Goal: Book appointment/travel/reservation

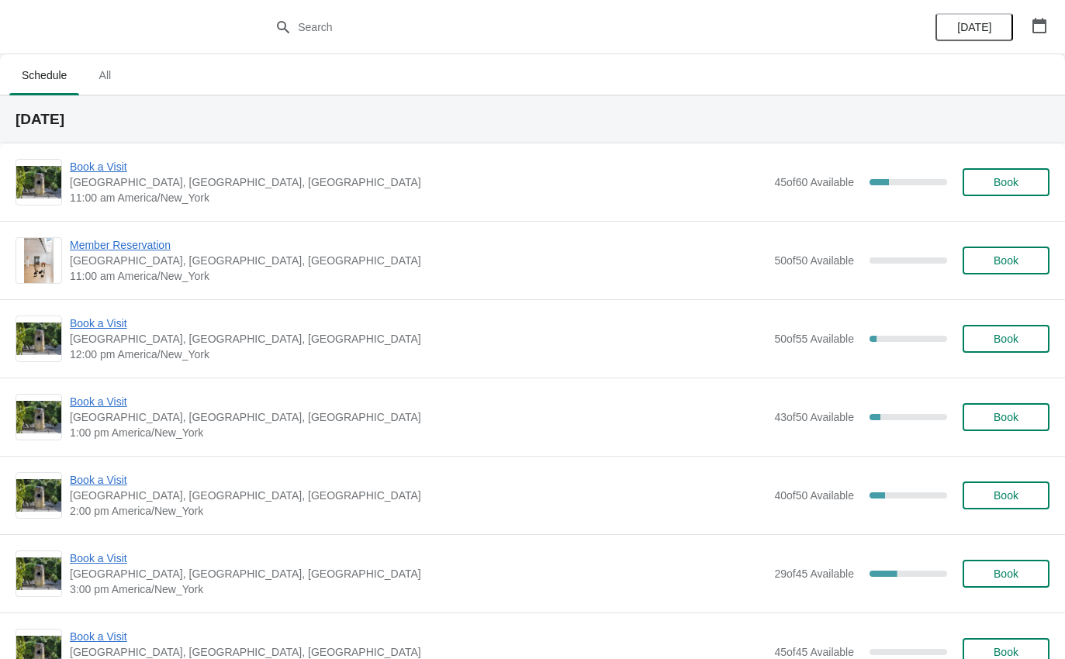
click at [112, 168] on span "Book a Visit" at bounding box center [418, 167] width 697 height 16
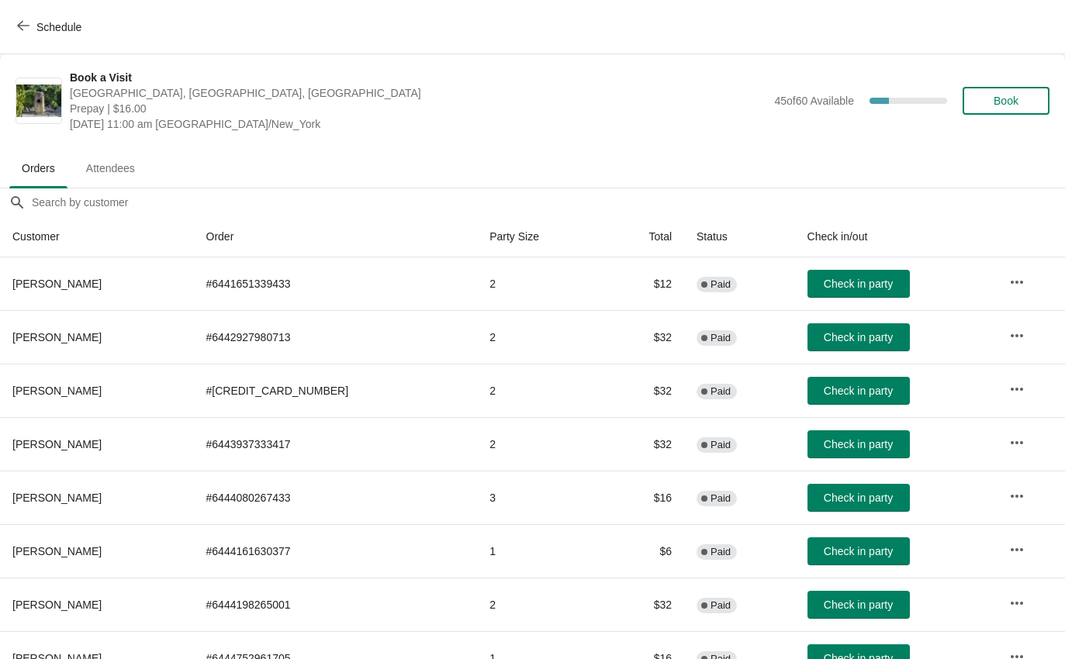
click at [827, 457] on button "Check in party" at bounding box center [859, 445] width 102 height 28
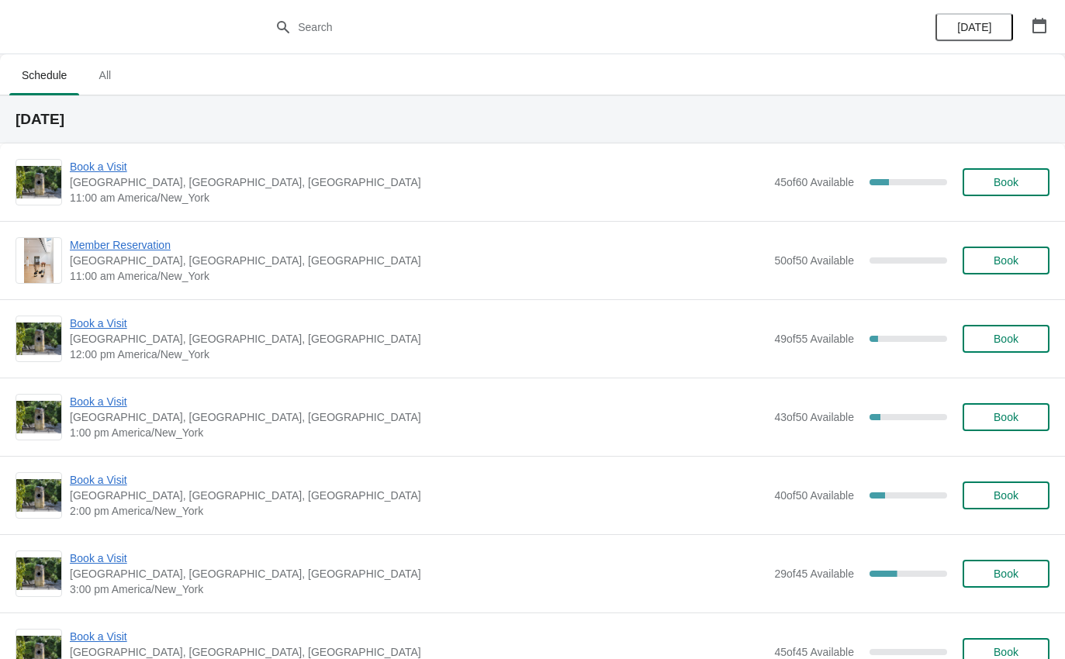
click at [100, 173] on span "Book a Visit" at bounding box center [418, 167] width 697 height 16
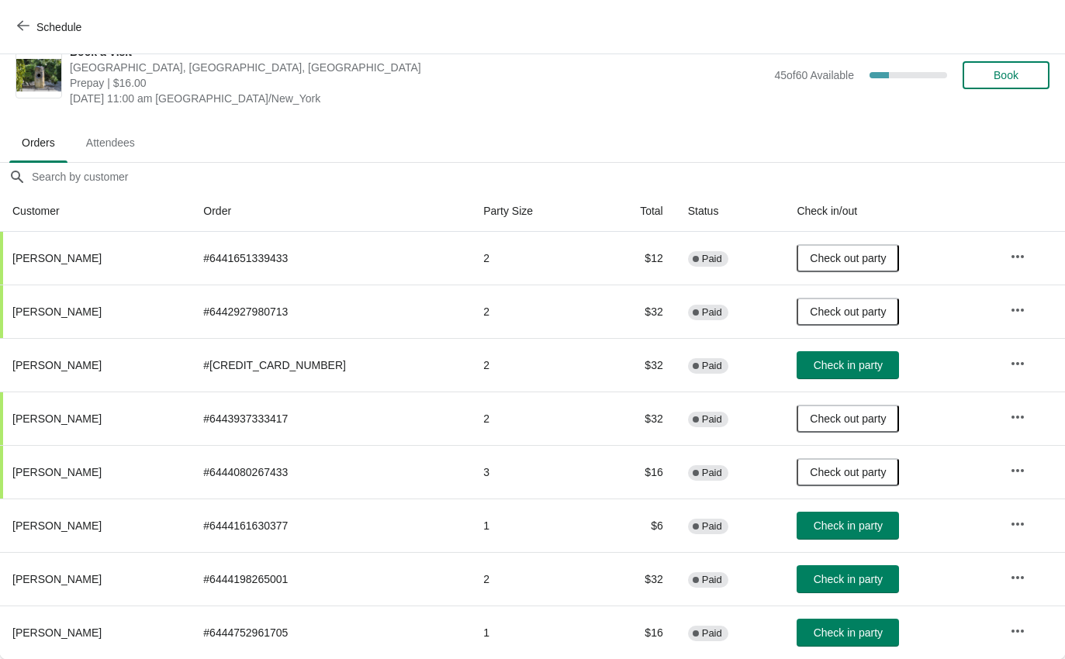
scroll to position [26, 0]
click at [10, 29] on button "Schedule" at bounding box center [51, 27] width 86 height 28
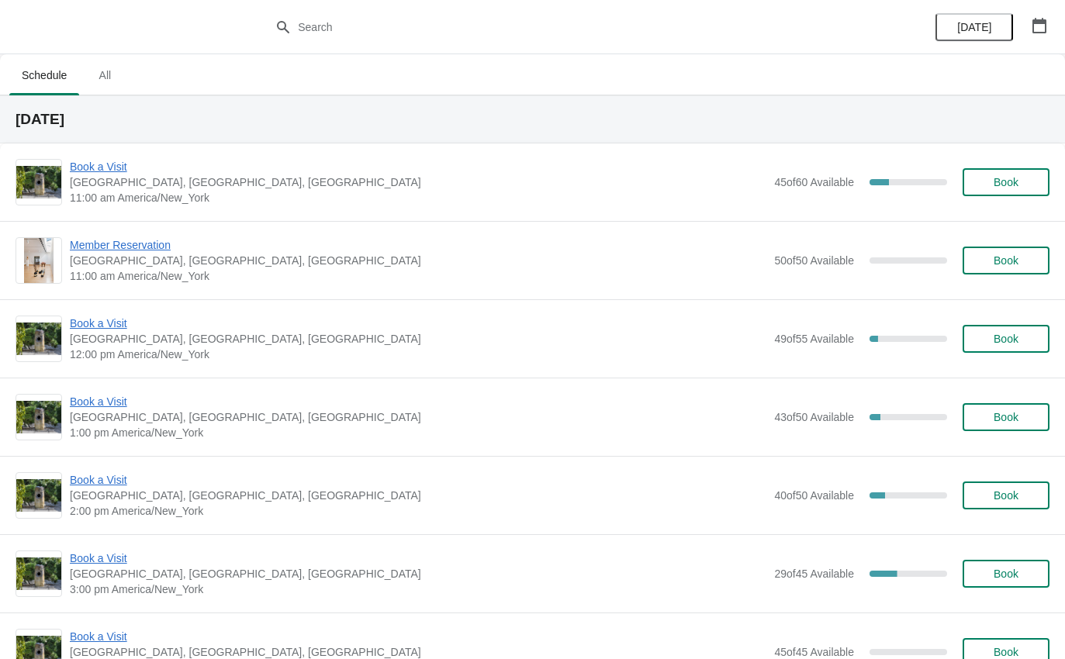
click at [91, 167] on span "Book a Visit" at bounding box center [418, 167] width 697 height 16
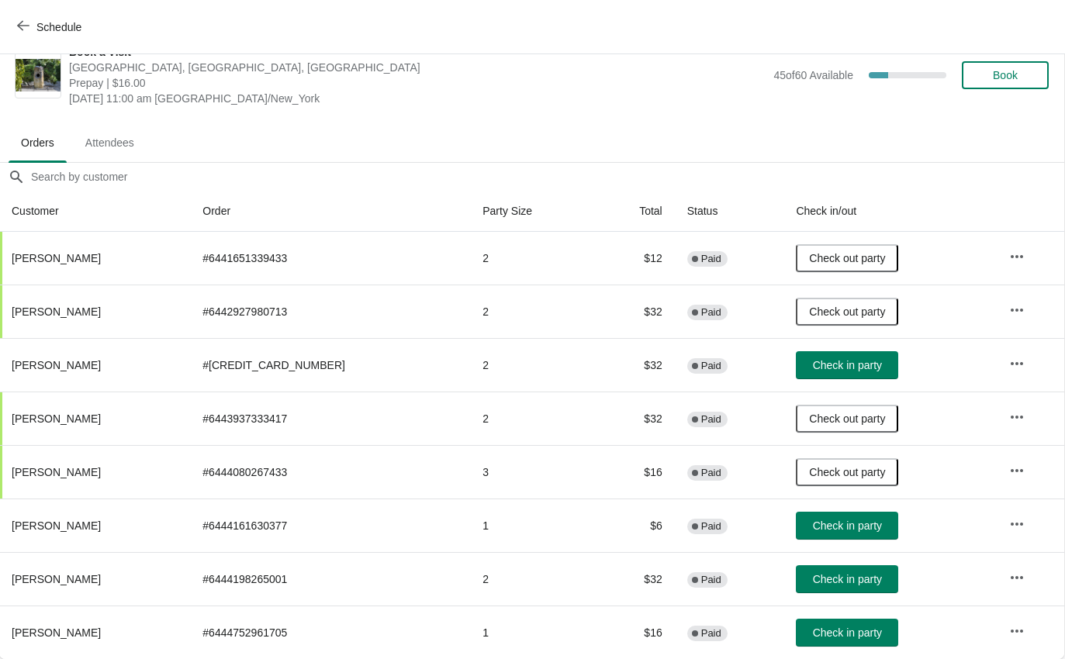
scroll to position [26, 1]
click at [817, 359] on span "Check in party" at bounding box center [847, 365] width 69 height 12
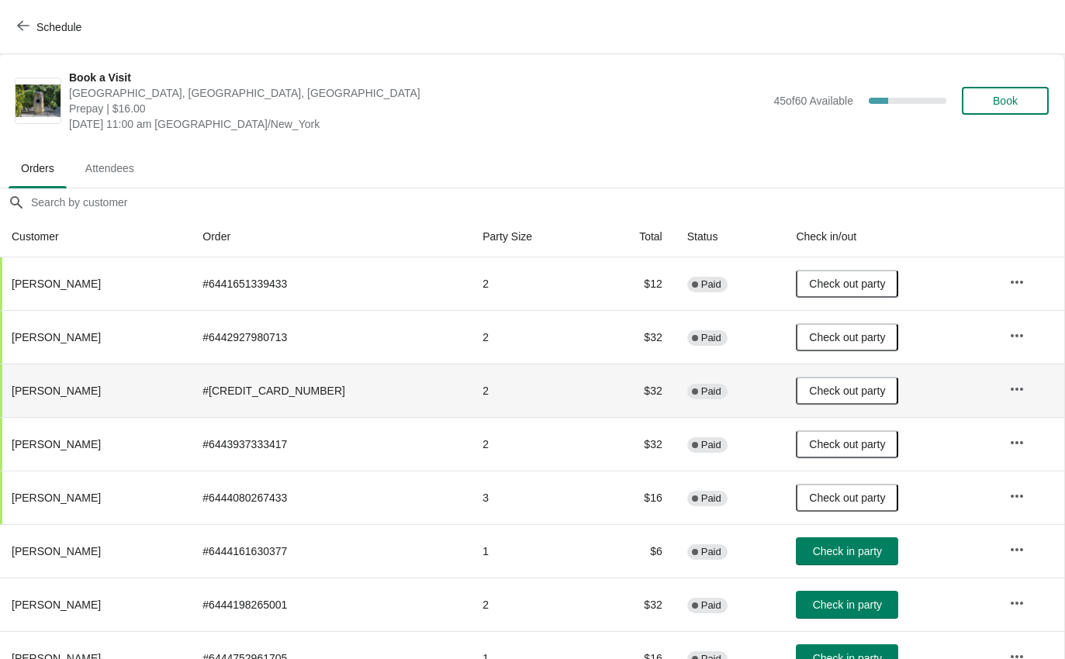
scroll to position [0, 1]
click at [44, 18] on button "Schedule" at bounding box center [51, 27] width 86 height 28
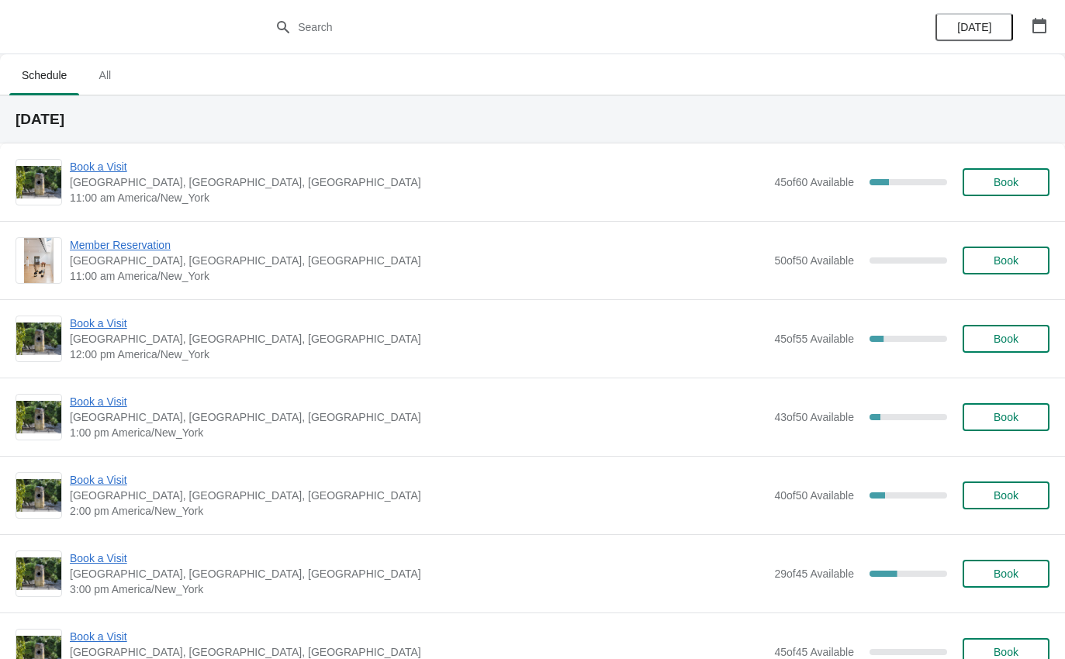
click at [95, 174] on span "Book a Visit" at bounding box center [418, 167] width 697 height 16
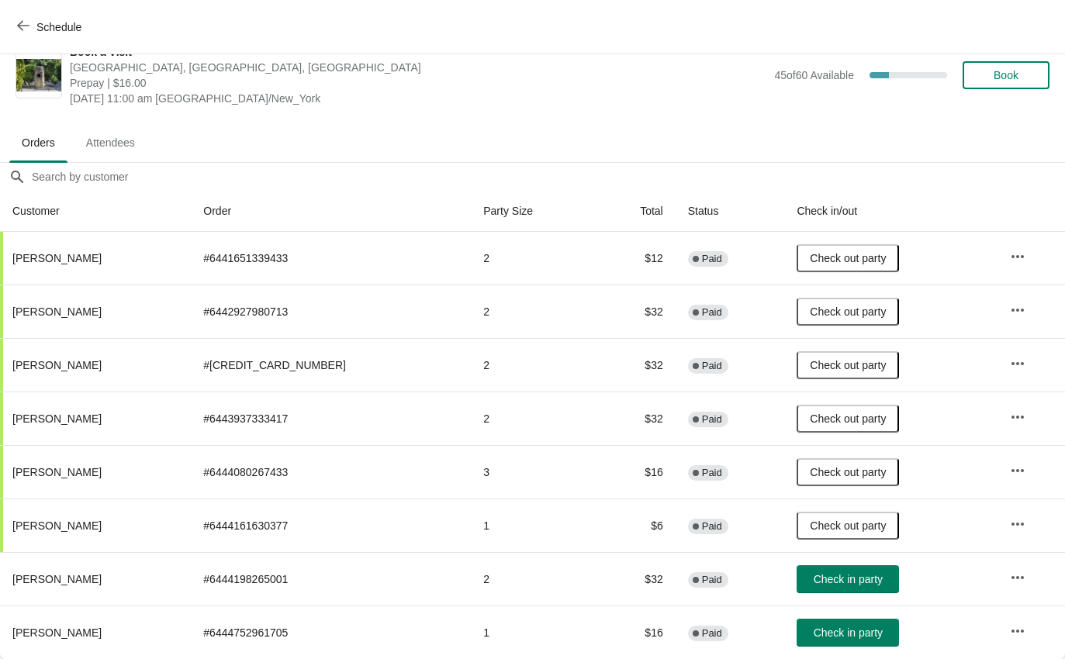
scroll to position [26, 0]
click at [842, 629] on span "Check in party" at bounding box center [848, 633] width 69 height 12
